Goal: Information Seeking & Learning: Understand process/instructions

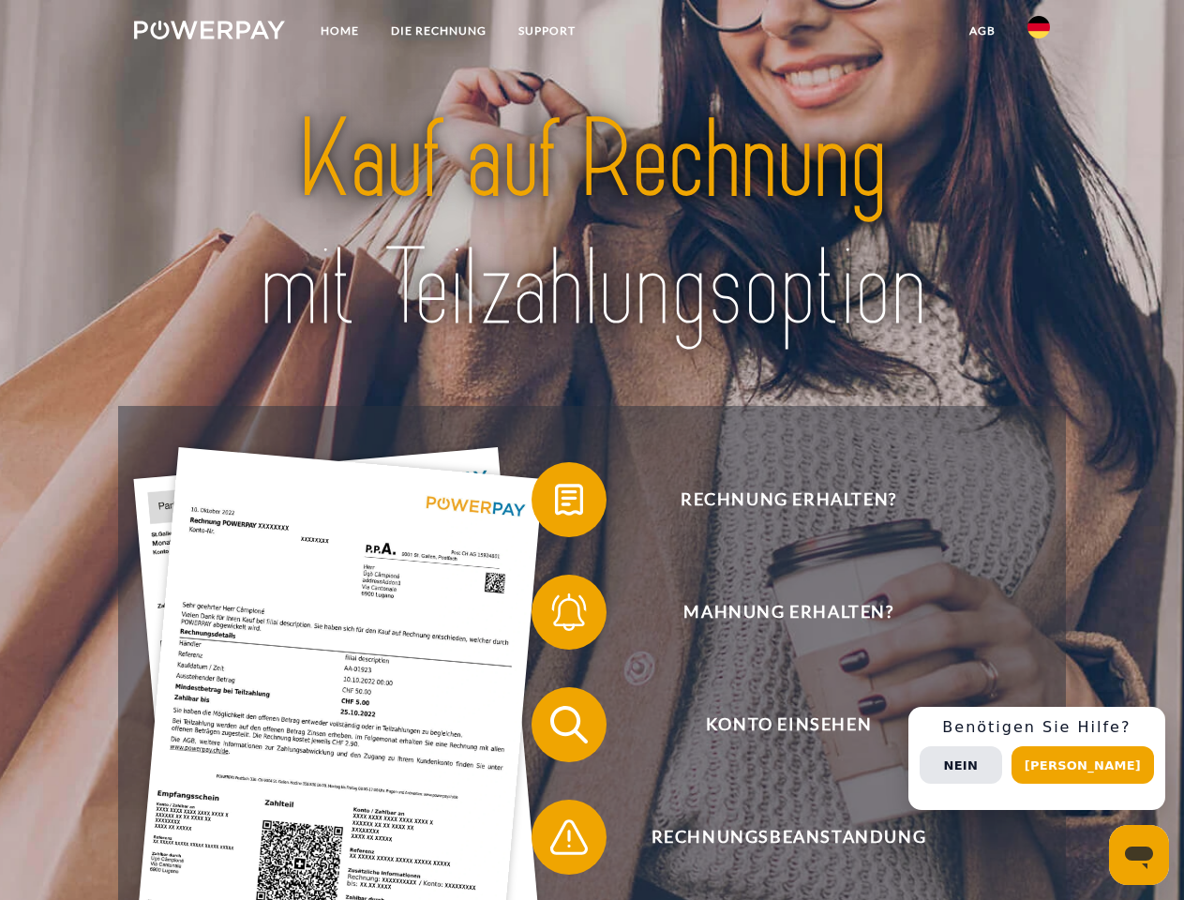
click at [209, 33] on img at bounding box center [209, 30] width 151 height 19
click at [1038, 33] on img at bounding box center [1038, 27] width 22 height 22
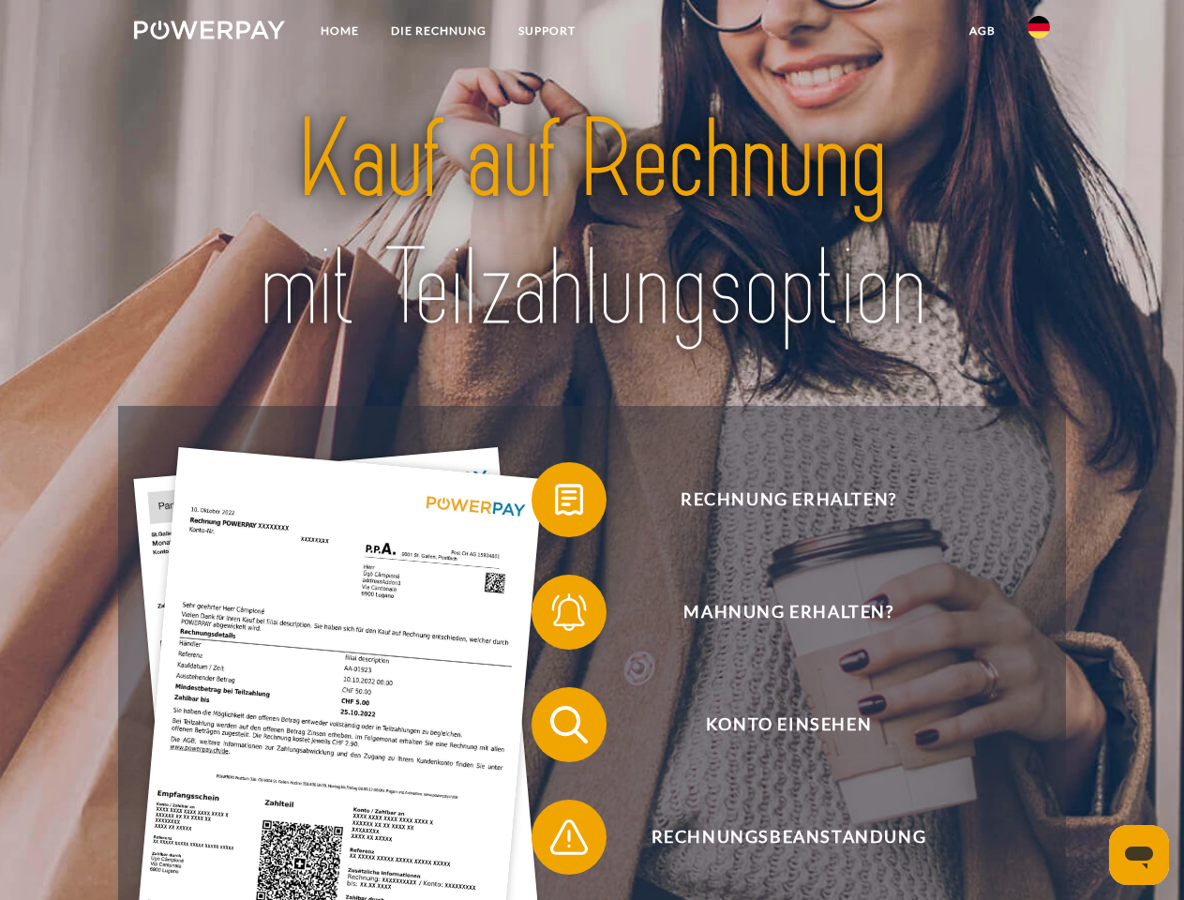
click at [981, 31] on link "agb" at bounding box center [982, 31] width 58 height 34
click at [555, 503] on span at bounding box center [541, 500] width 94 height 94
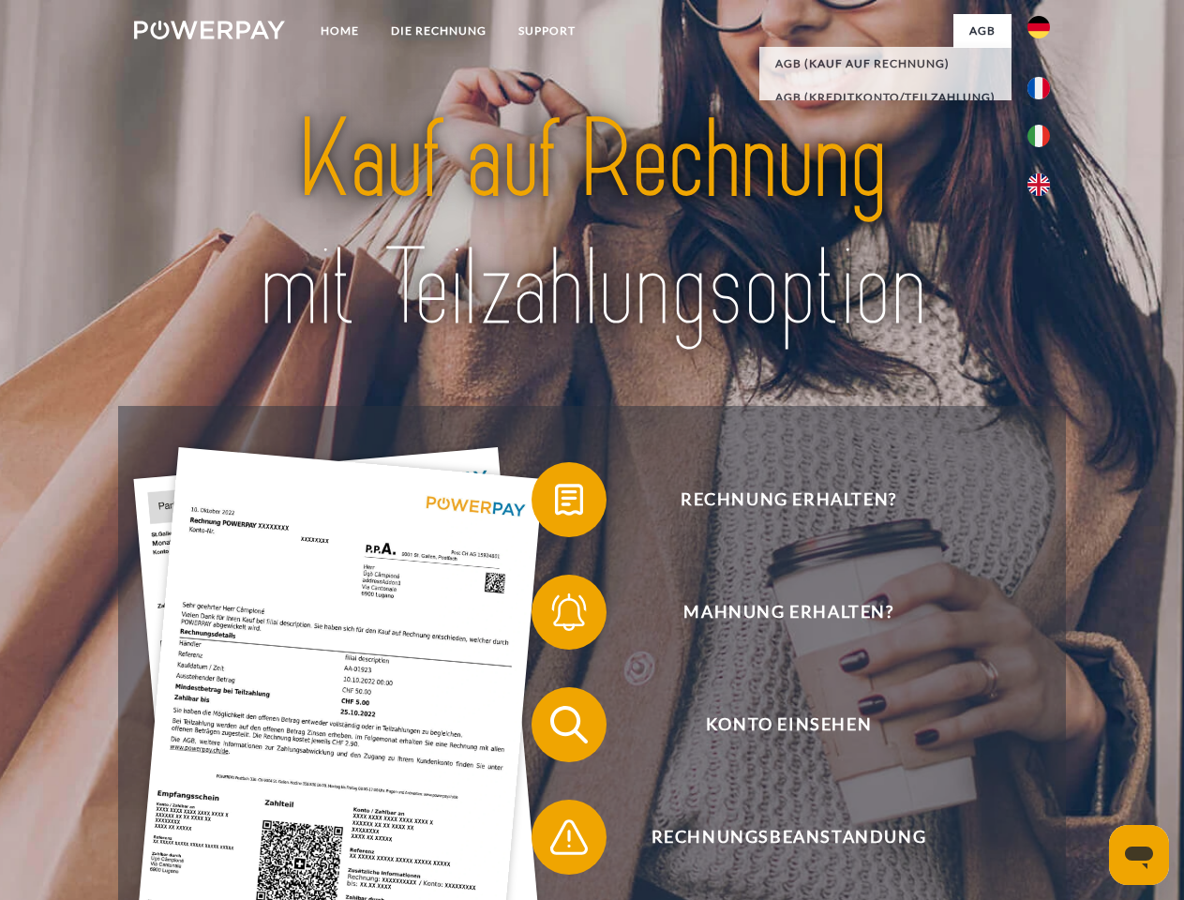
click at [555, 616] on span at bounding box center [541, 612] width 94 height 94
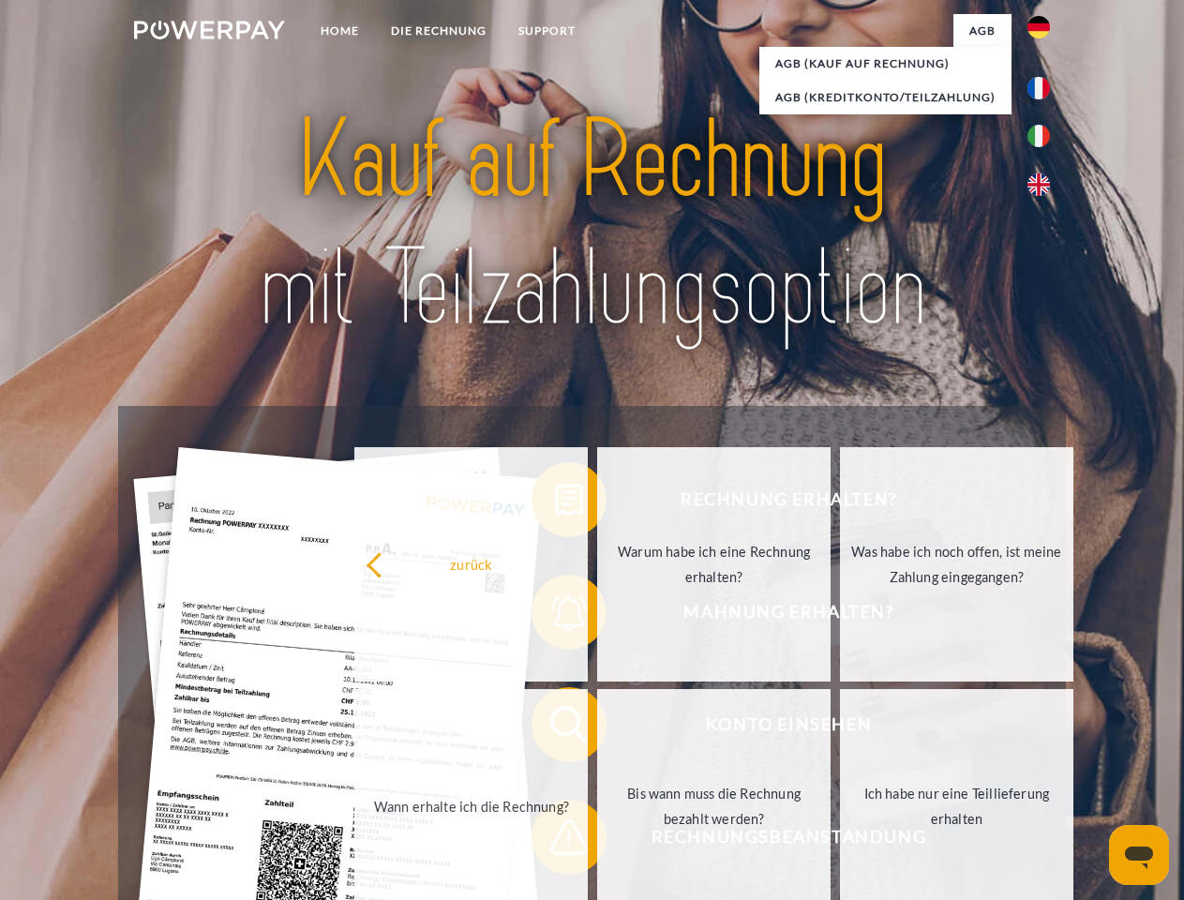
click at [597, 728] on link "Bis wann muss die Rechnung bezahlt werden?" at bounding box center [713, 806] width 233 height 234
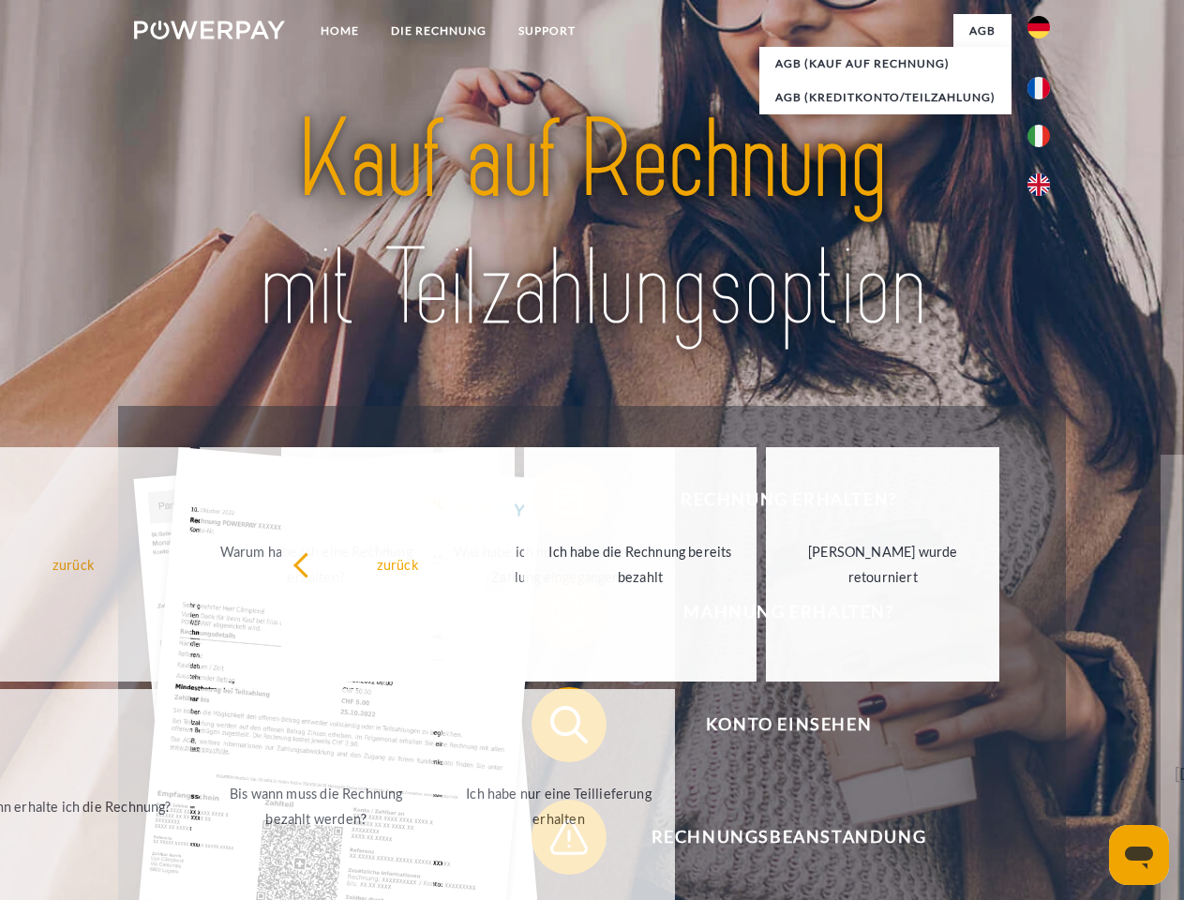
click at [555, 841] on span at bounding box center [541, 837] width 94 height 94
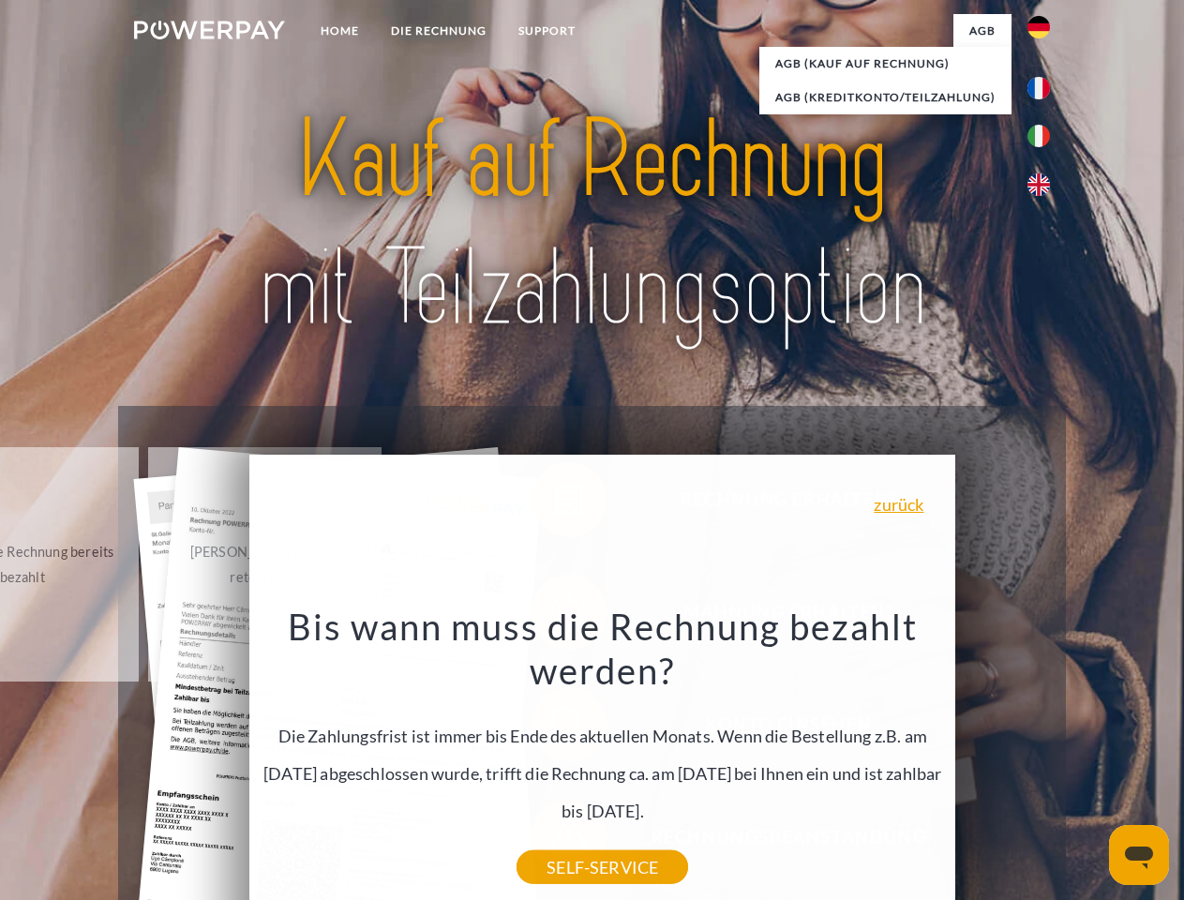
click at [1043, 758] on div "Rechnung erhalten? Mahnung erhalten? Konto einsehen" at bounding box center [591, 781] width 946 height 750
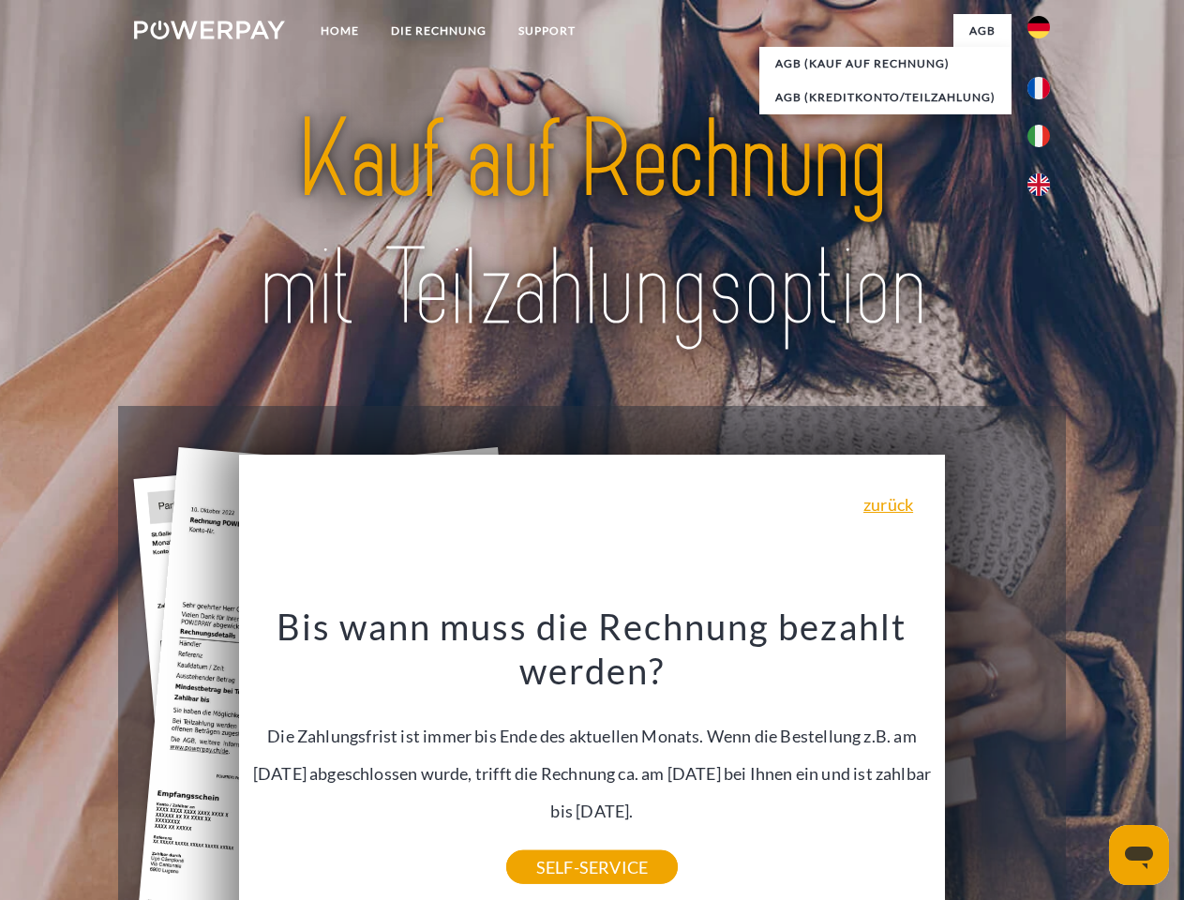
click at [997, 762] on span "Konto einsehen" at bounding box center [788, 724] width 459 height 75
click at [1089, 765] on header "Home DIE RECHNUNG SUPPORT" at bounding box center [592, 647] width 1184 height 1294
